Goal: Task Accomplishment & Management: Manage account settings

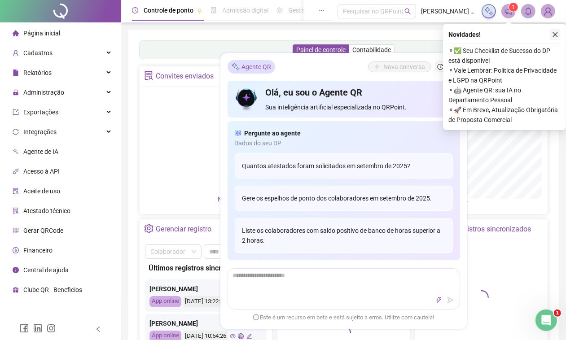
click at [555, 33] on icon "close" at bounding box center [555, 34] width 6 height 6
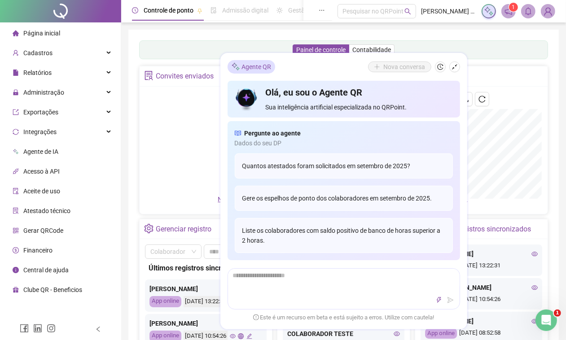
click at [455, 64] on icon "shrink" at bounding box center [455, 67] width 6 height 6
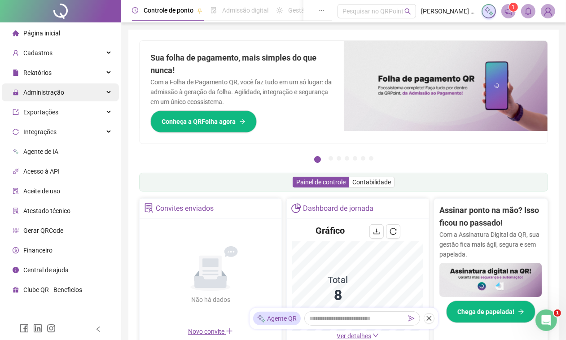
click at [103, 90] on div "Administração" at bounding box center [60, 93] width 117 height 18
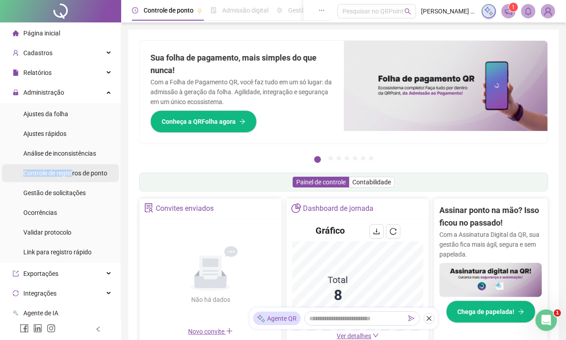
click at [75, 170] on span "Controle de registros de ponto" at bounding box center [65, 173] width 84 height 7
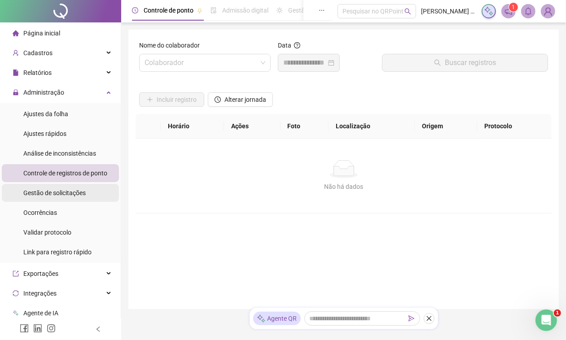
click at [66, 190] on span "Gestão de solicitações" at bounding box center [54, 193] width 62 height 7
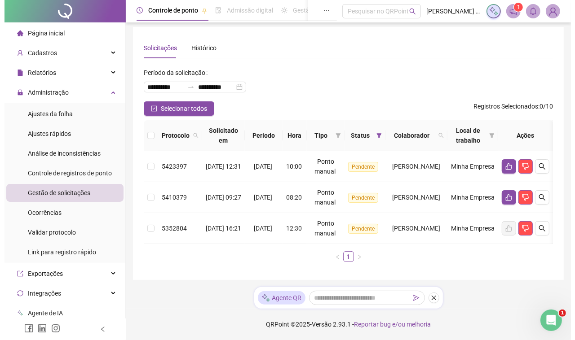
scroll to position [0, 28]
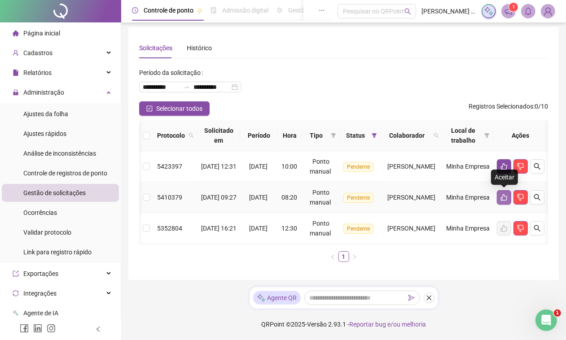
click at [503, 194] on icon "like" at bounding box center [504, 197] width 6 height 7
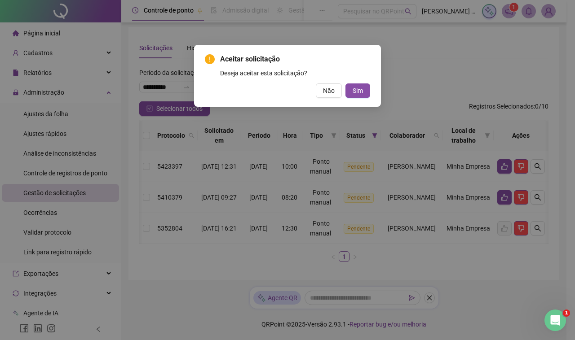
drag, startPoint x: 355, startPoint y: 93, endPoint x: 371, endPoint y: 117, distance: 29.2
click at [355, 93] on span "Sim" at bounding box center [358, 91] width 10 height 10
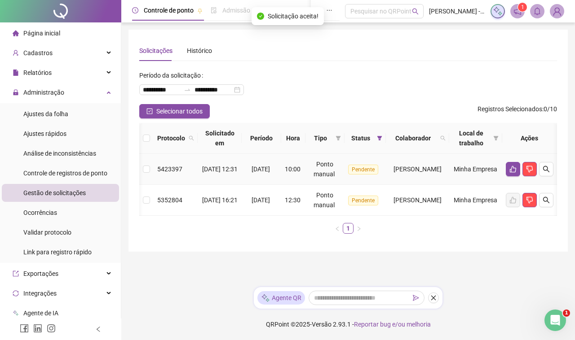
scroll to position [0, 19]
click at [509, 168] on icon "like" at bounding box center [512, 169] width 7 height 7
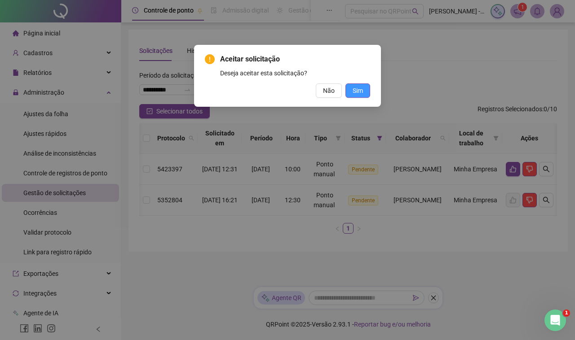
click at [353, 93] on span "Sim" at bounding box center [358, 91] width 10 height 10
